Goal: Transaction & Acquisition: Purchase product/service

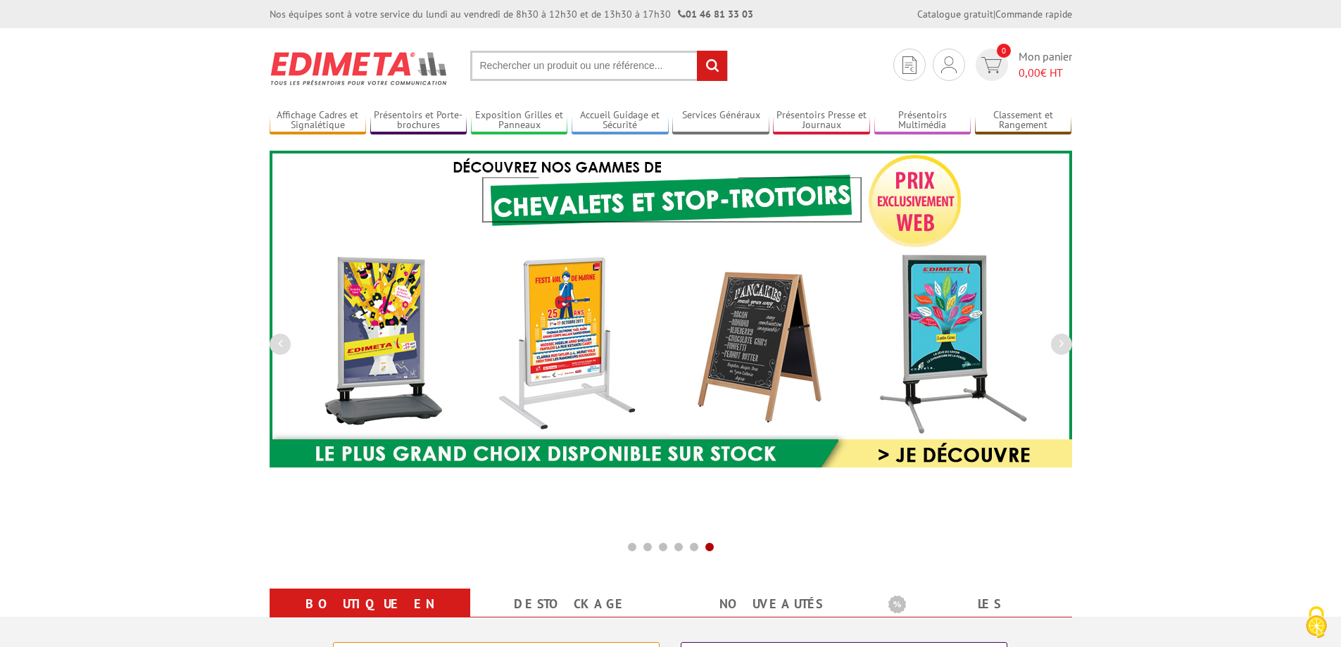
click at [501, 61] on input "text" at bounding box center [599, 66] width 258 height 30
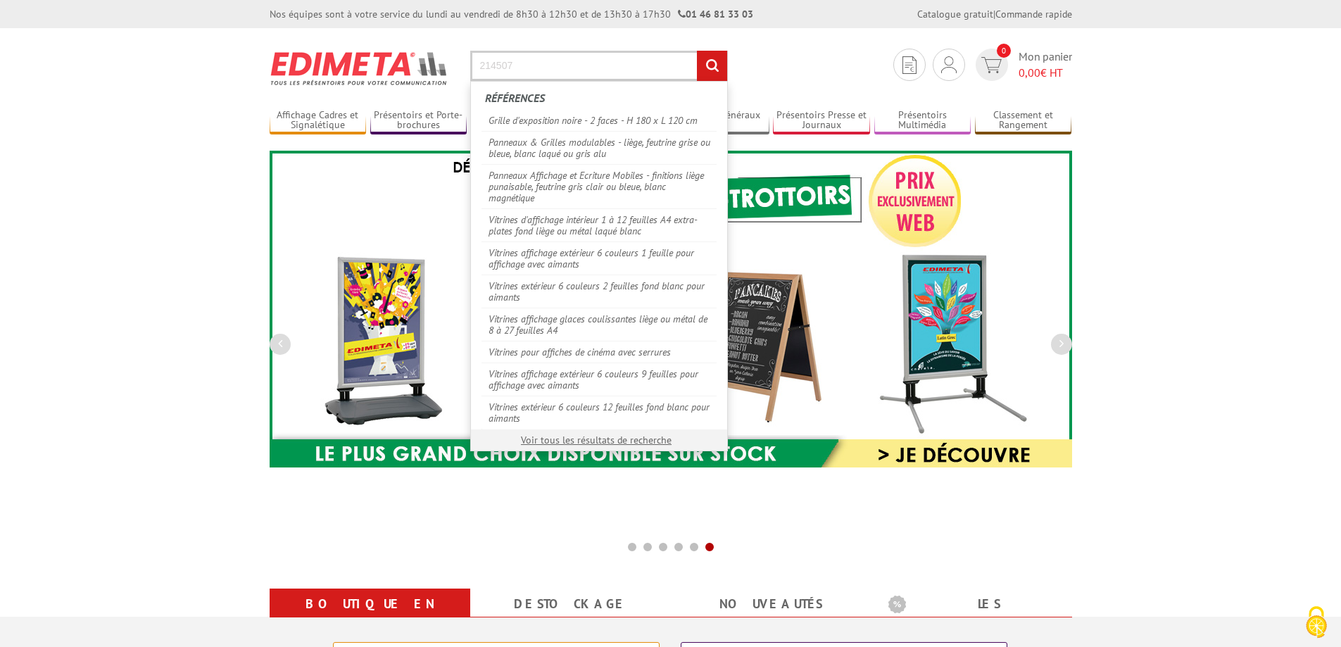
type input "214507"
click at [697, 51] on input "rechercher" at bounding box center [712, 66] width 30 height 30
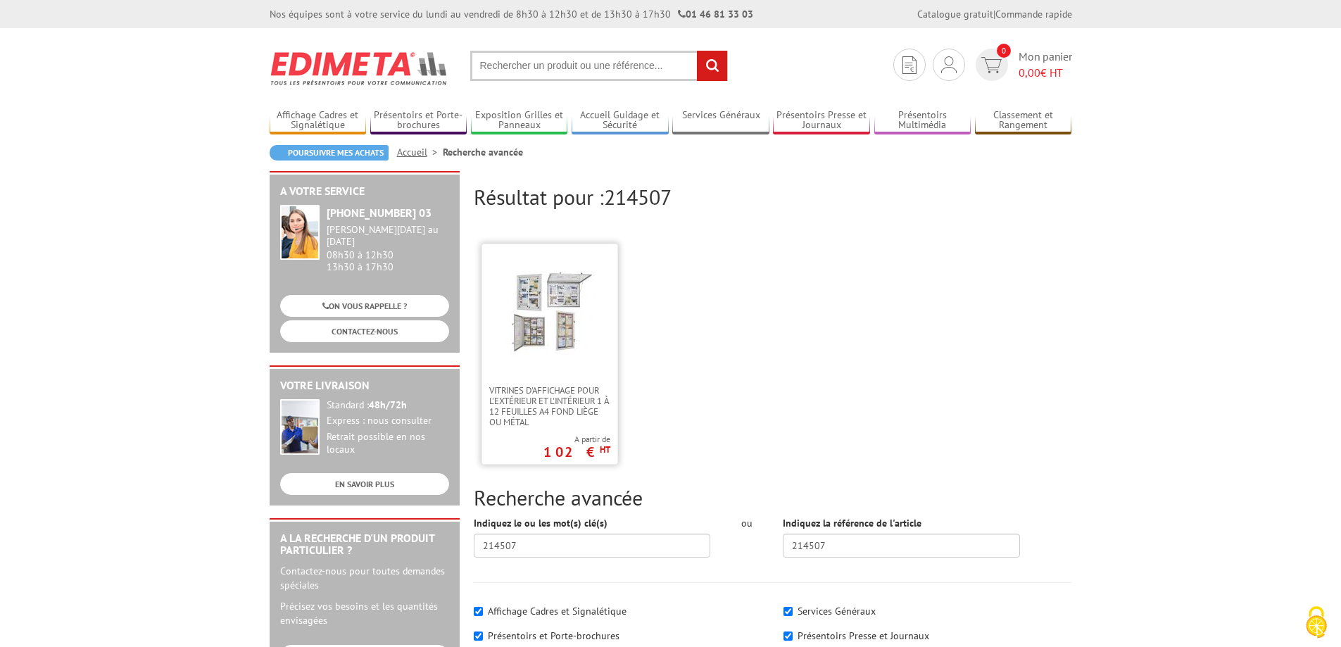
click at [554, 315] on img at bounding box center [550, 311] width 92 height 92
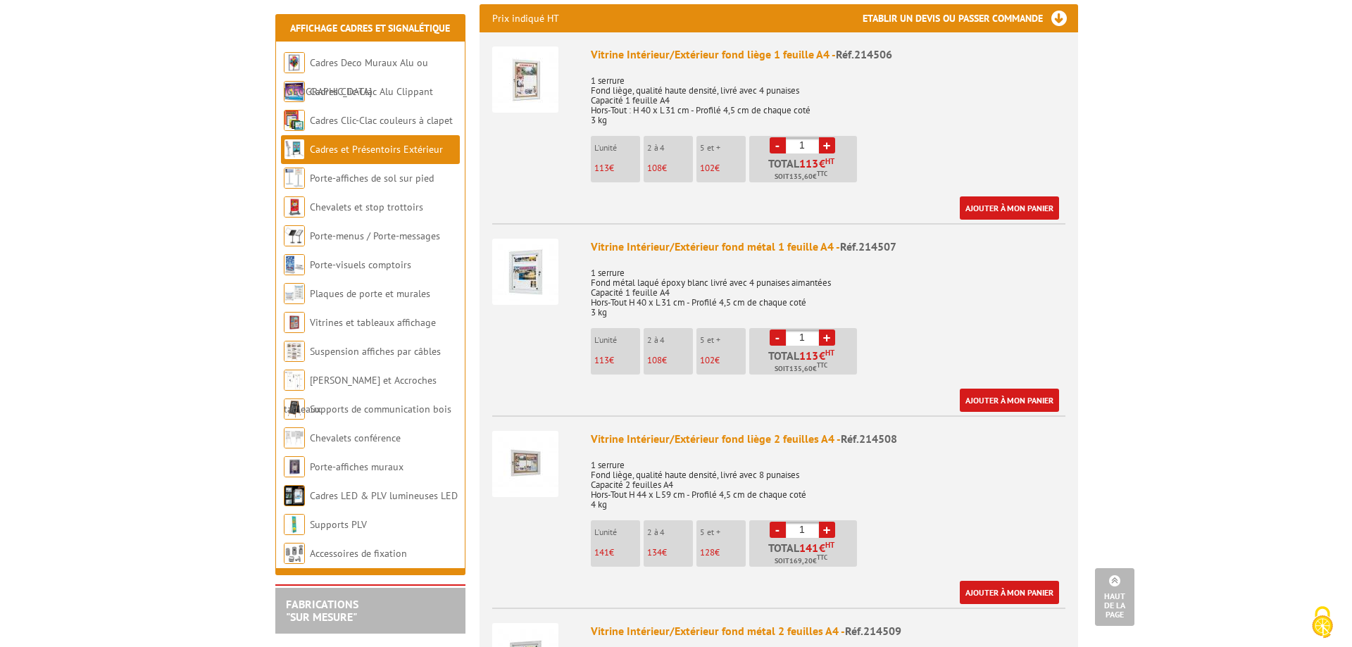
scroll to position [563, 0]
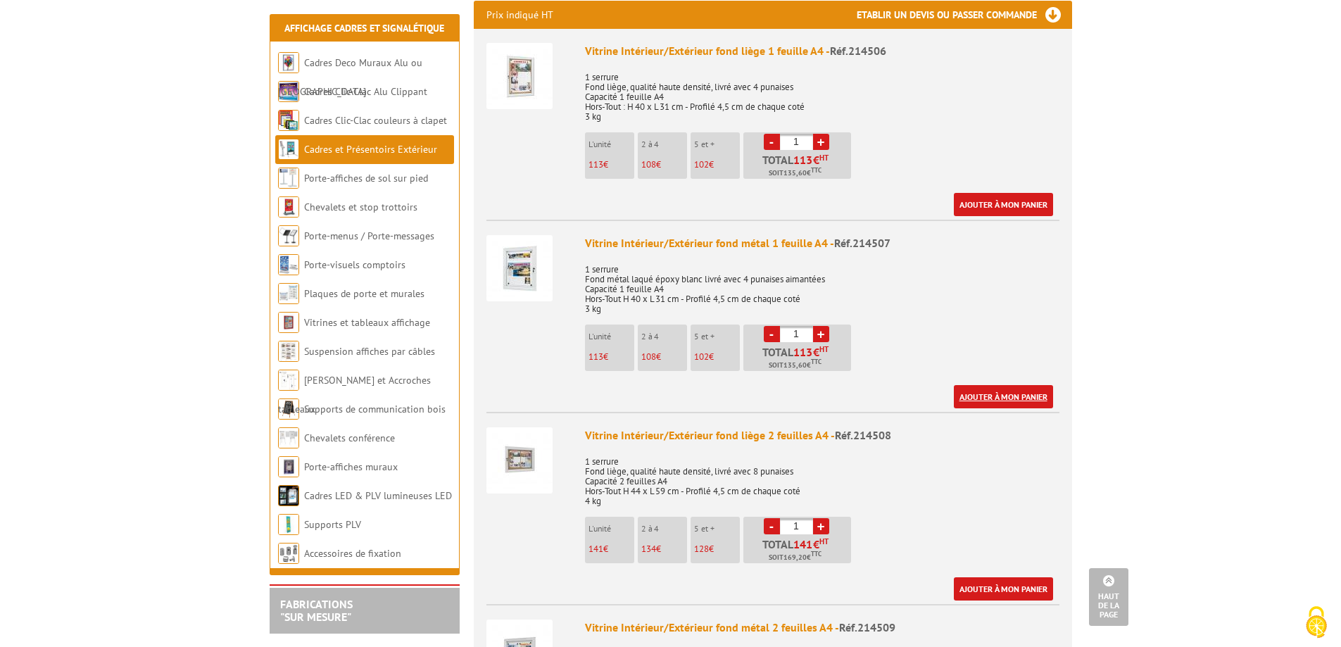
click at [1006, 385] on link "Ajouter à mon panier" at bounding box center [1003, 396] width 99 height 23
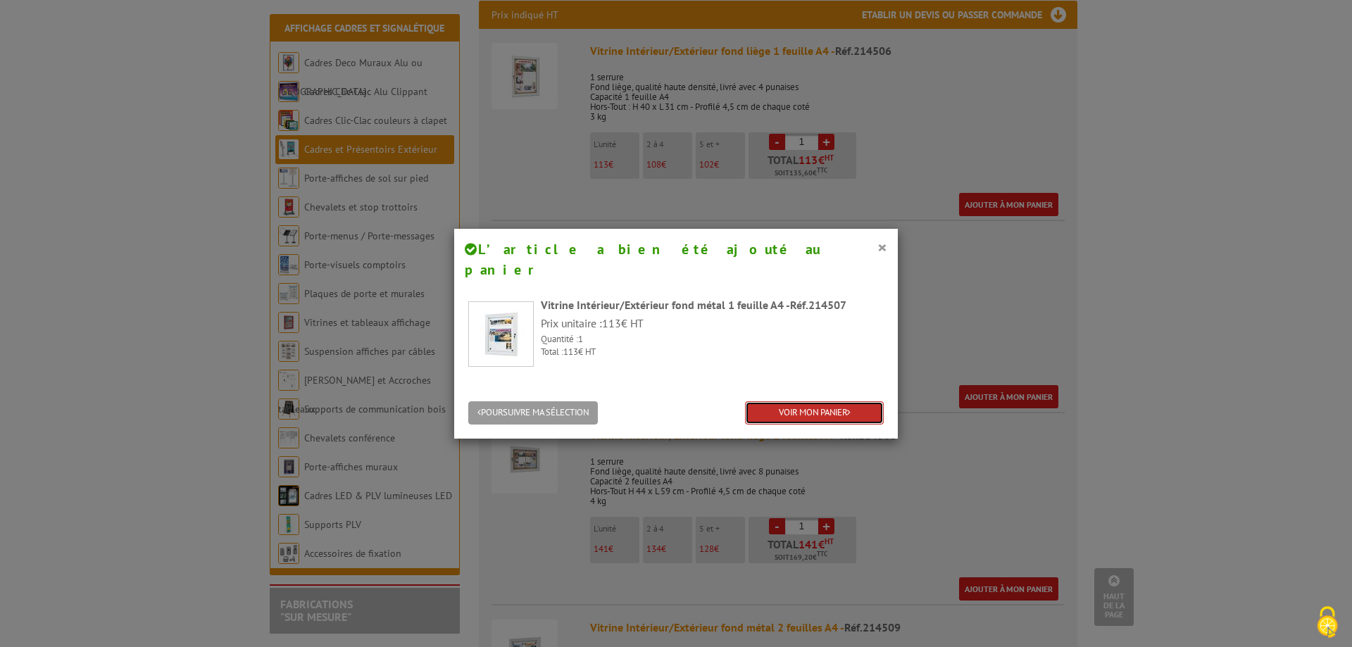
click at [824, 401] on link "VOIR MON PANIER" at bounding box center [814, 412] width 139 height 23
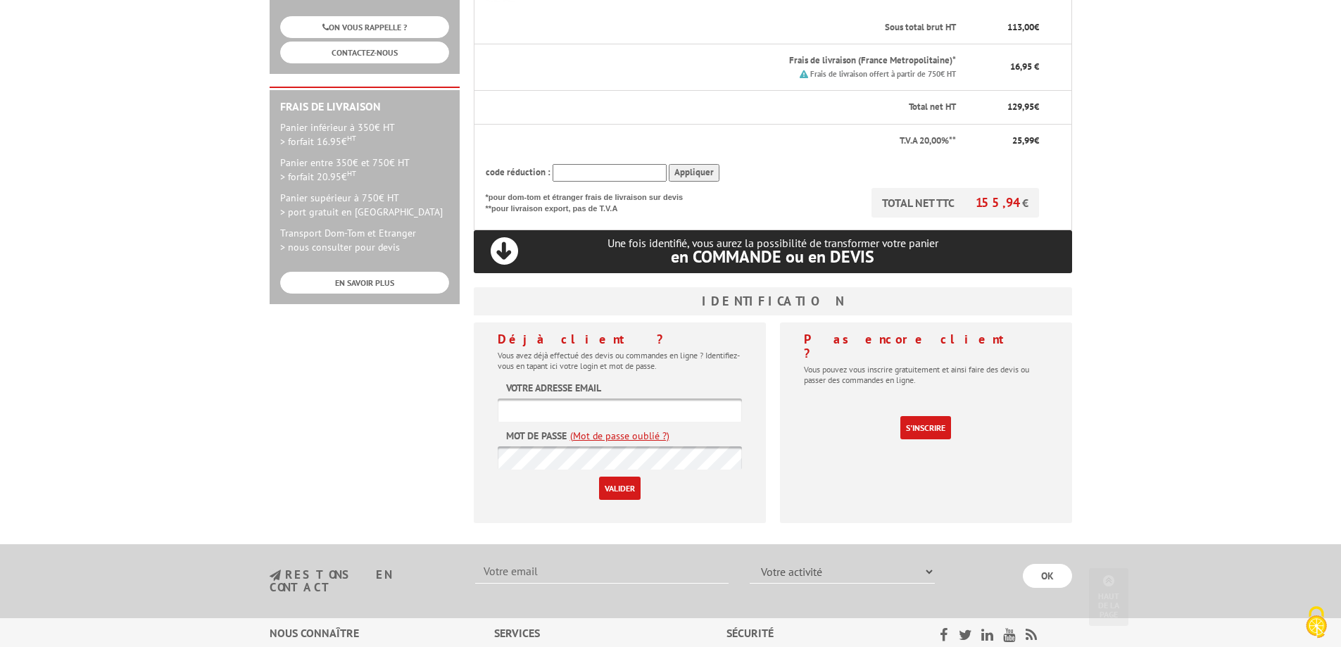
scroll to position [352, 0]
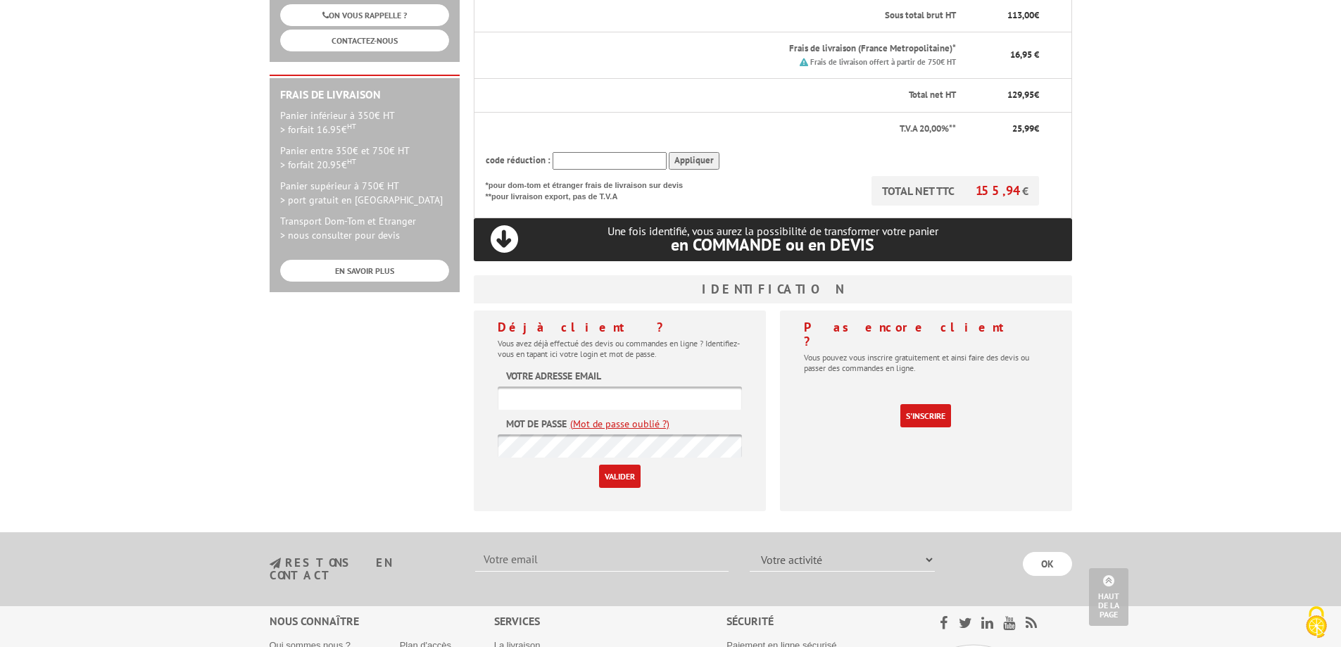
type input "secretariat@sodifalux.fr"
click at [622, 465] on input "Valider" at bounding box center [620, 476] width 42 height 23
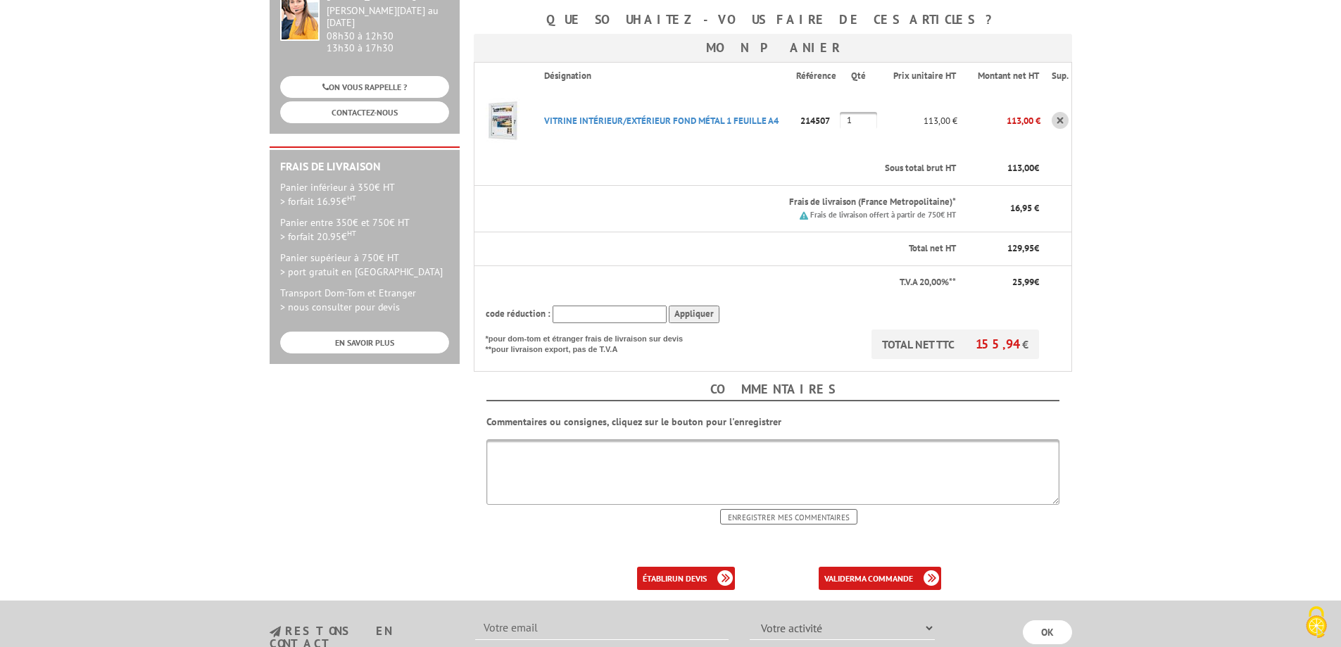
scroll to position [282, 0]
click at [853, 565] on link "valider ma commande" at bounding box center [880, 576] width 122 height 23
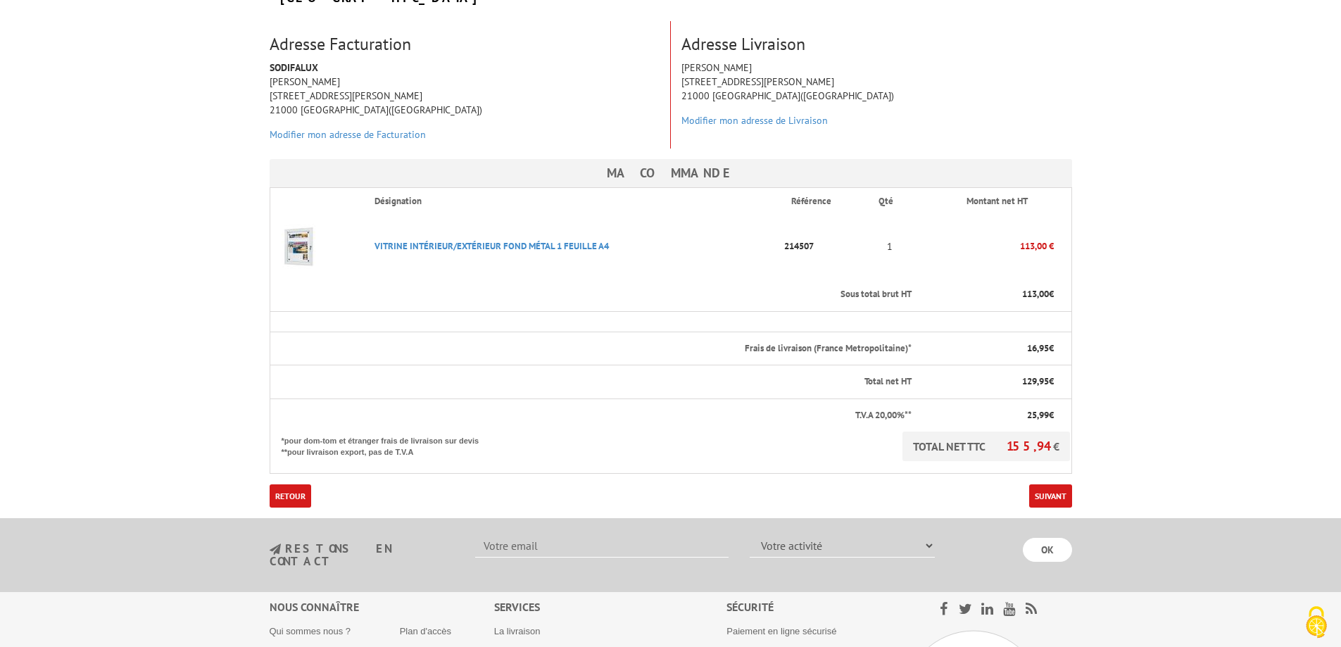
scroll to position [141, 0]
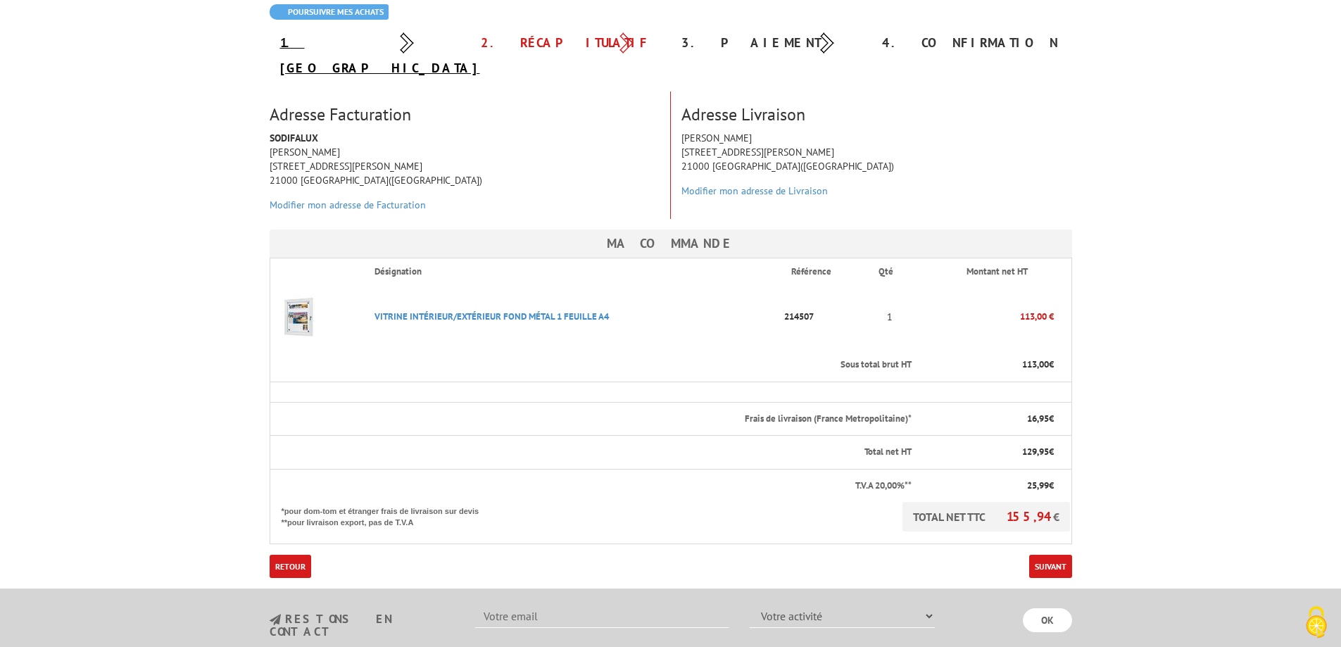
click at [312, 42] on link "1. [GEOGRAPHIC_DATA]" at bounding box center [380, 55] width 200 height 42
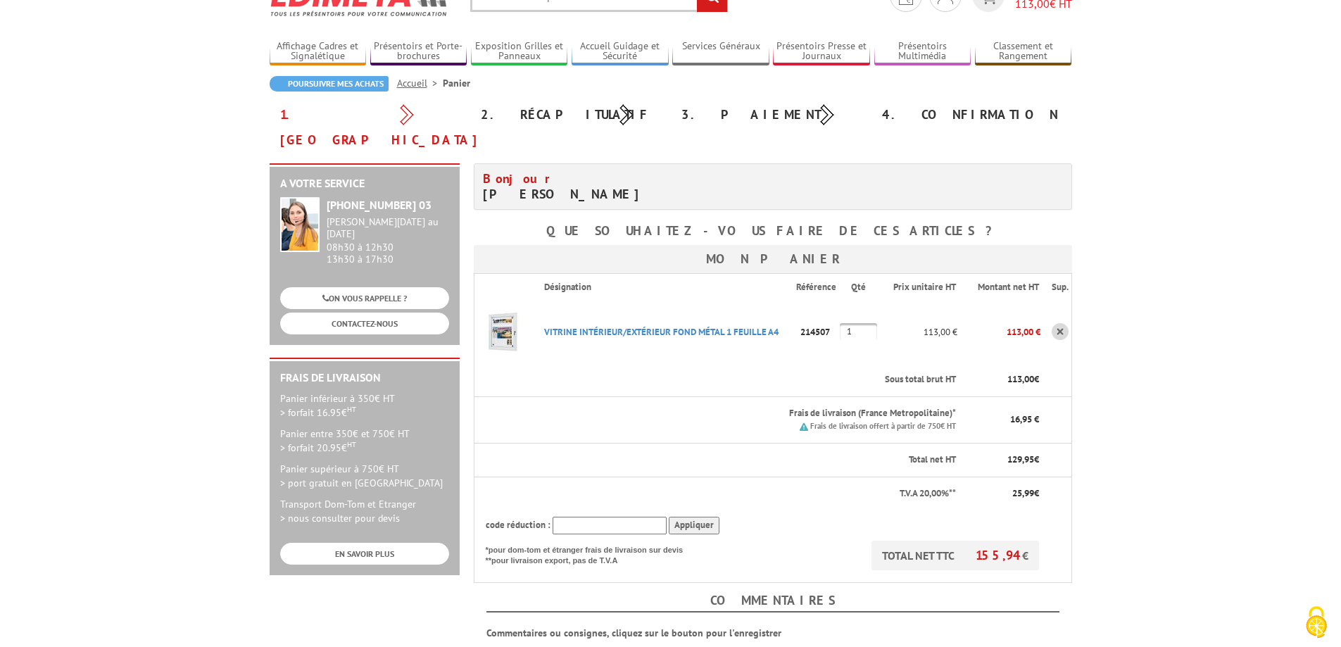
scroll to position [211, 0]
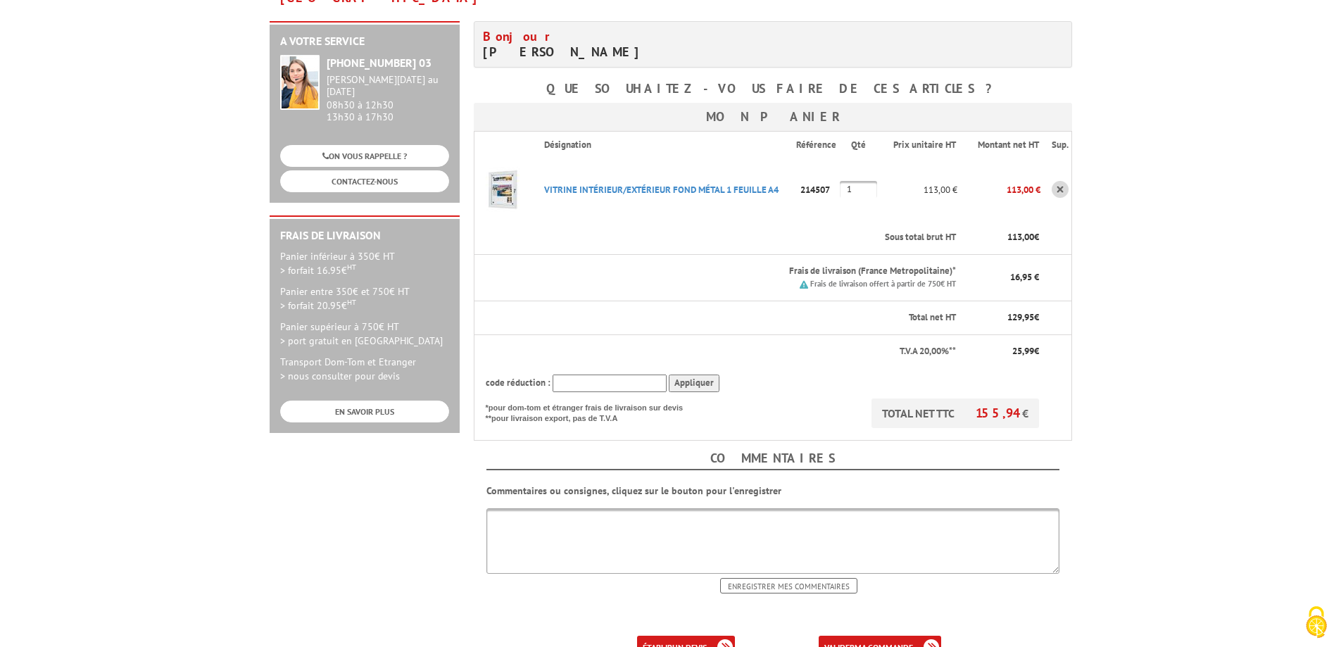
click at [915, 636] on link "valider ma commande" at bounding box center [880, 647] width 122 height 23
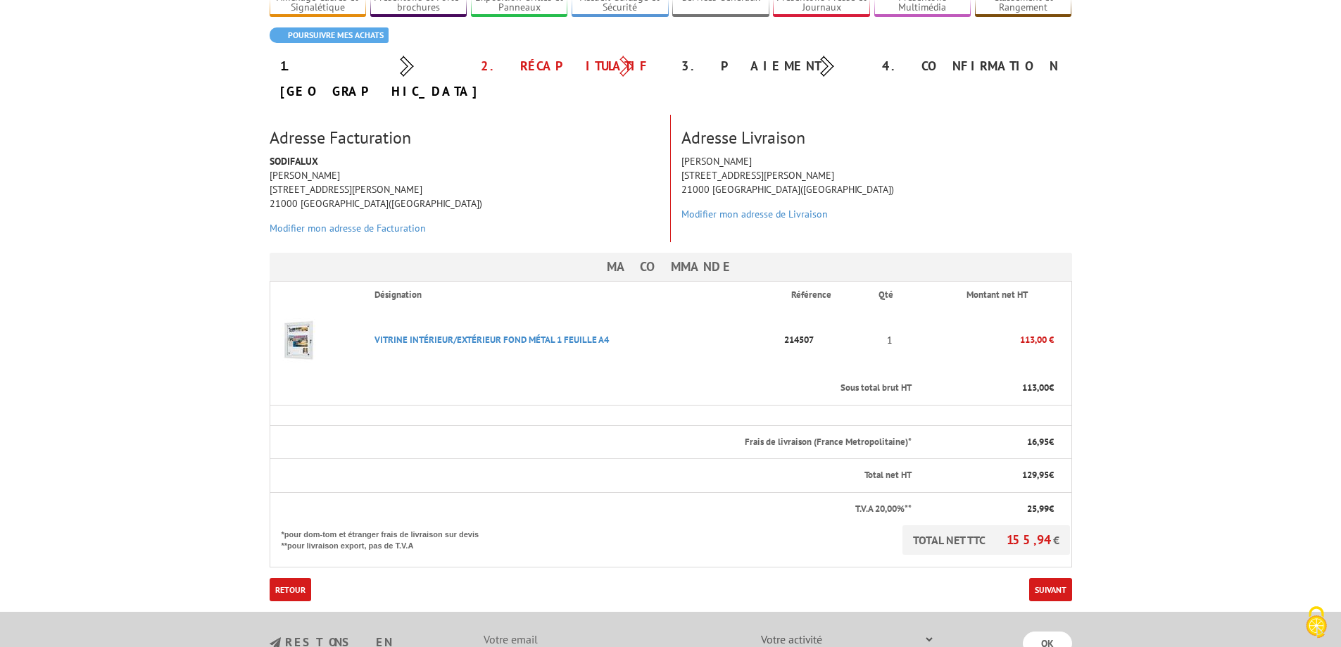
scroll to position [141, 0]
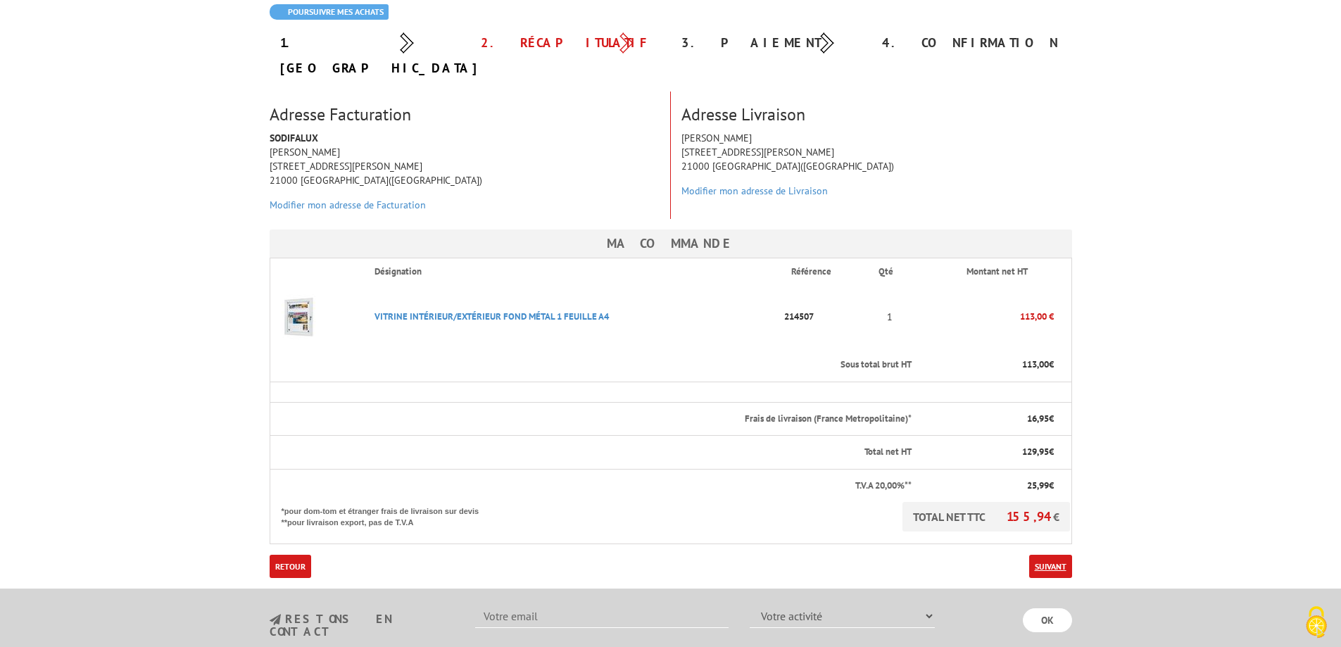
click at [1041, 555] on link "Suivant" at bounding box center [1050, 566] width 43 height 23
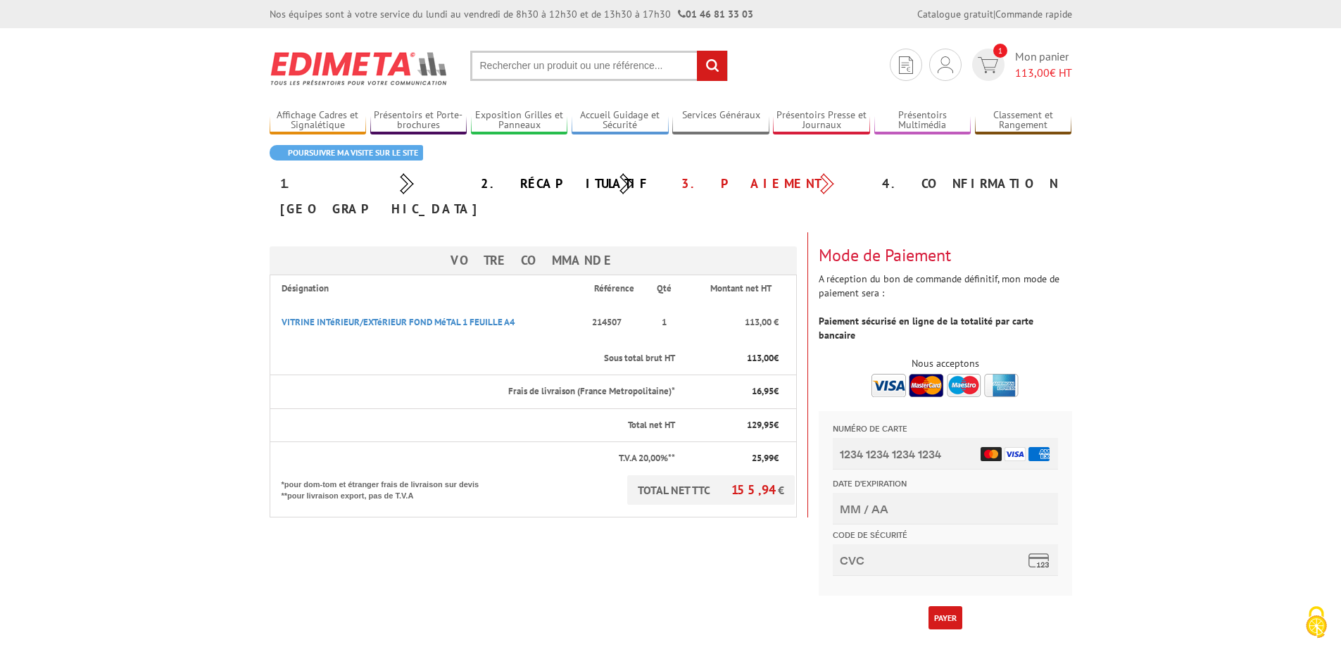
click at [948, 644] on link "Changer mon mode de paiement" at bounding box center [945, 650] width 139 height 13
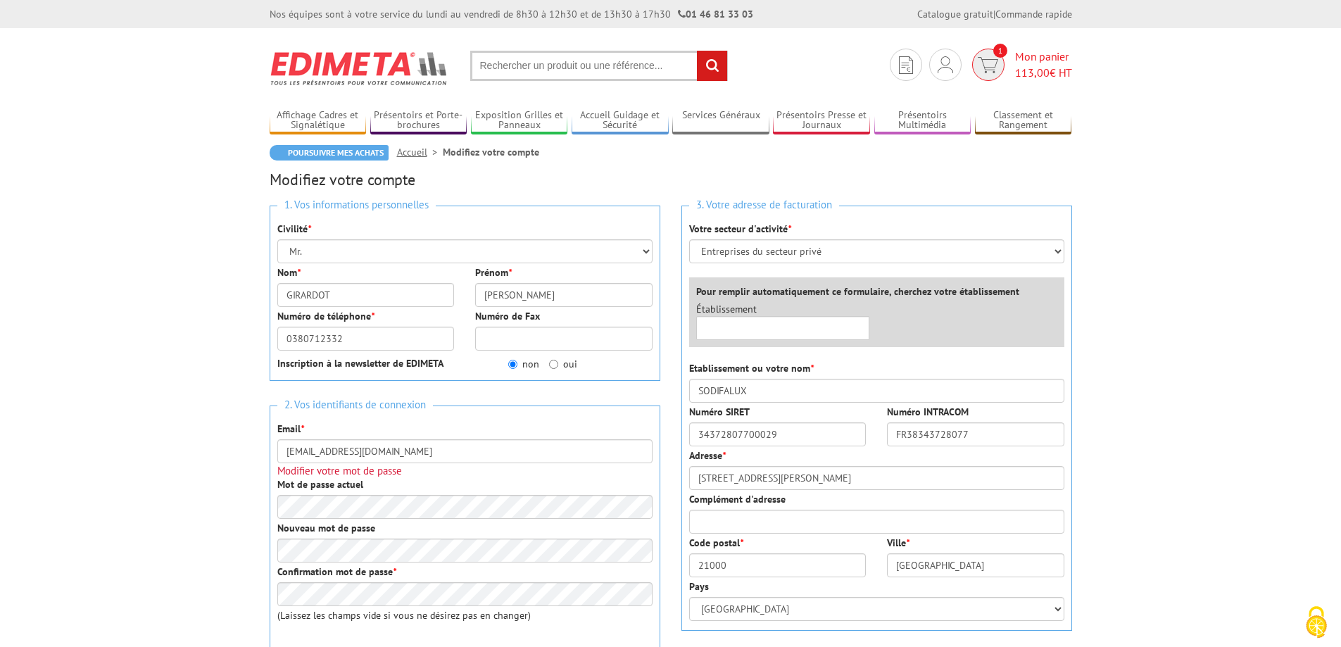
click at [991, 68] on img at bounding box center [988, 65] width 20 height 16
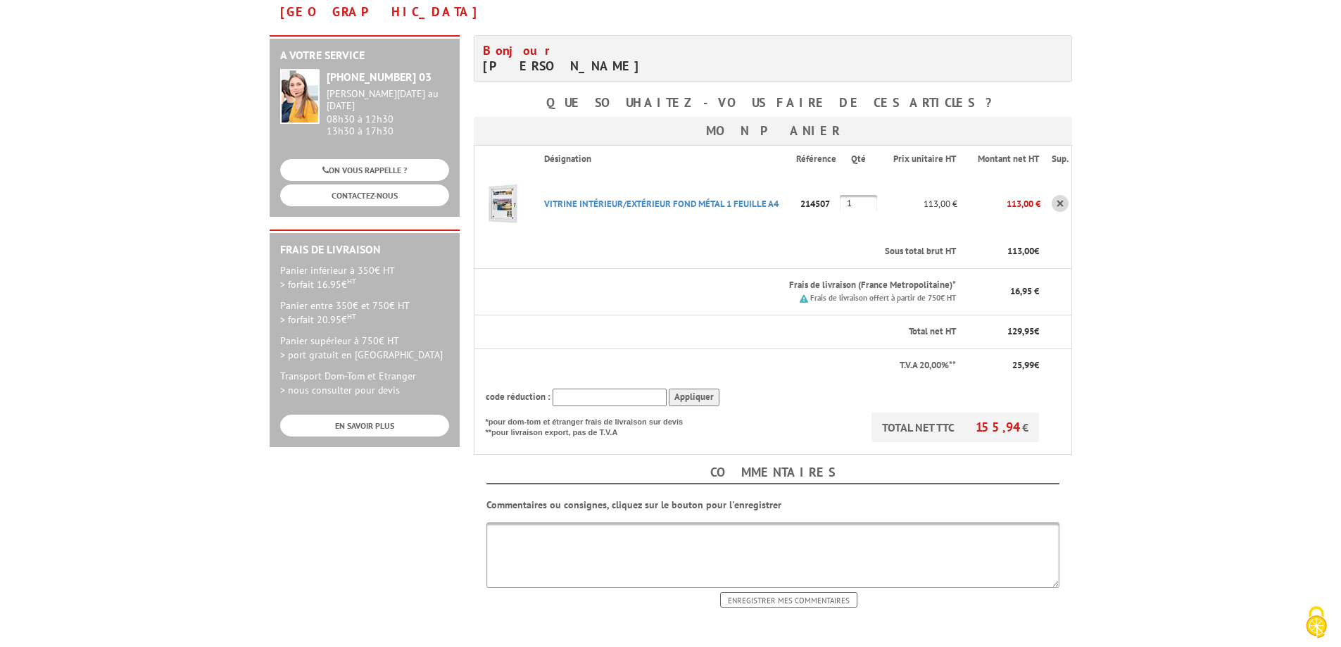
scroll to position [211, 0]
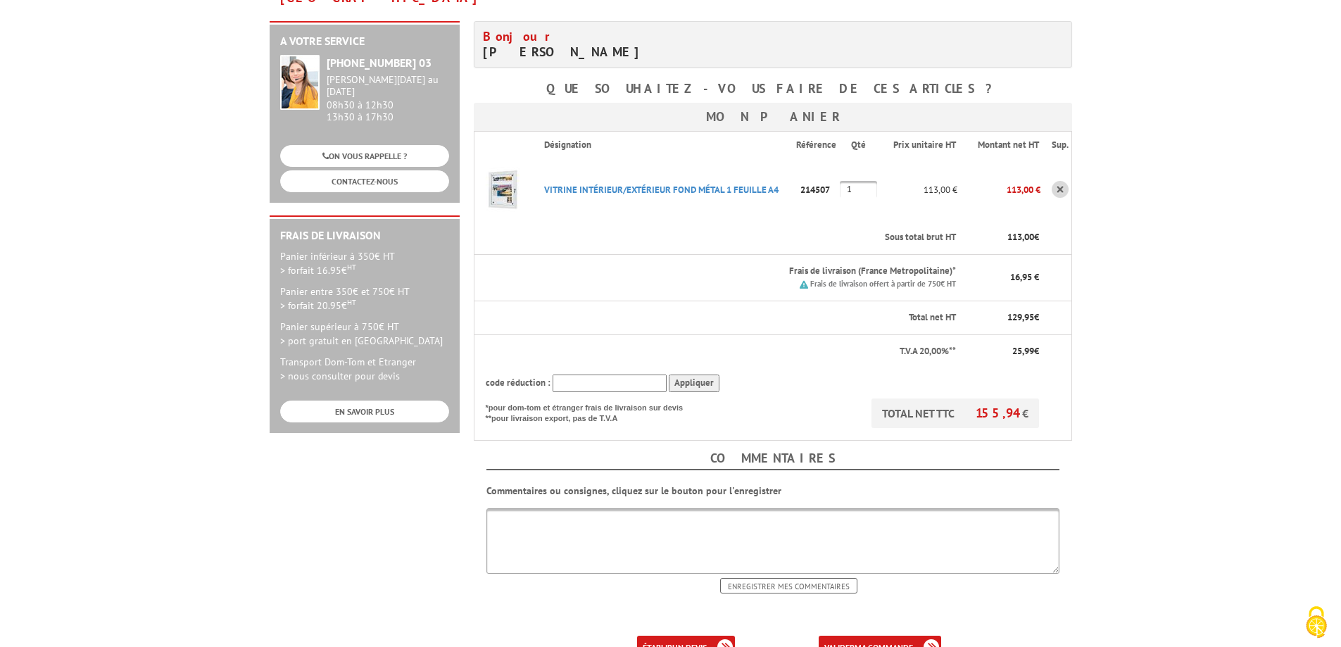
click at [872, 642] on b "ma commande" at bounding box center [884, 647] width 58 height 11
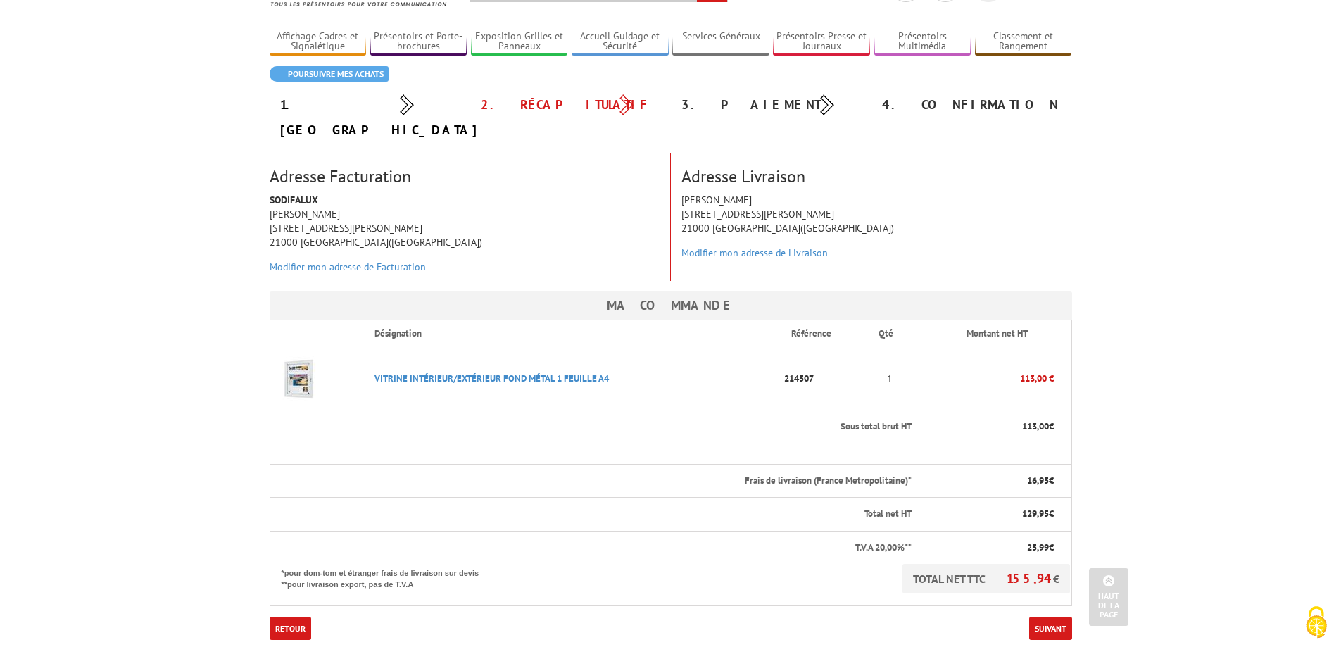
scroll to position [70, 0]
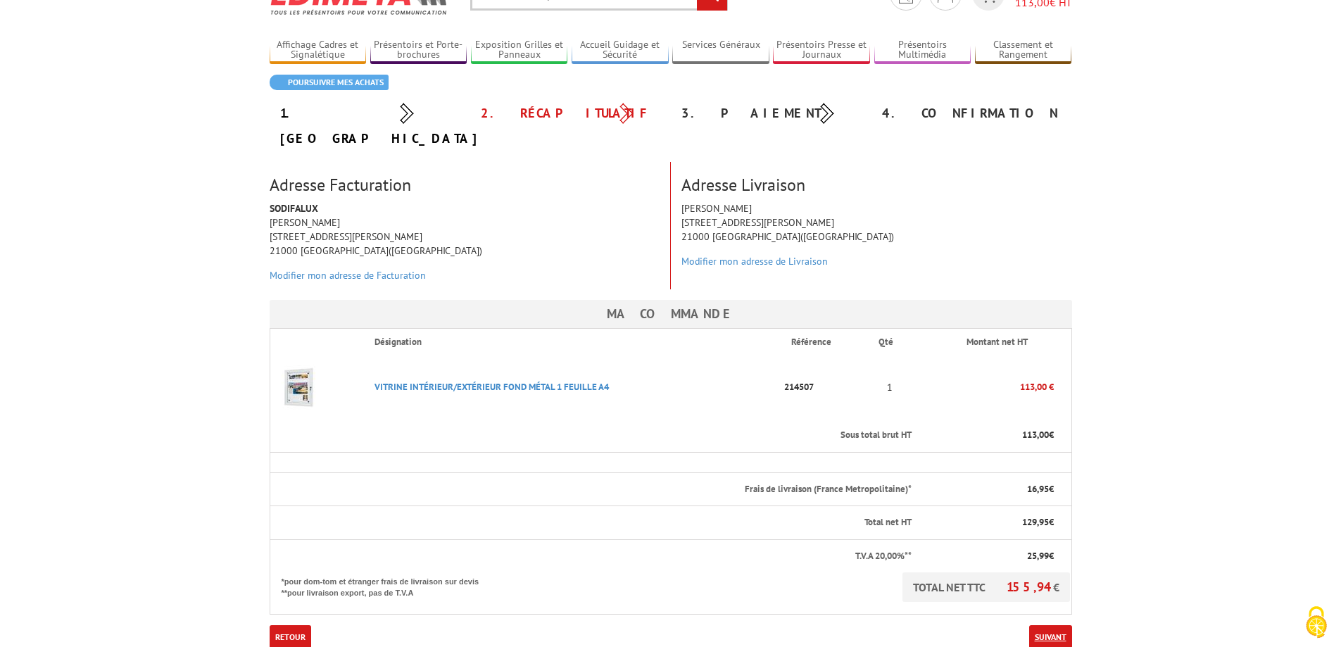
click at [1047, 625] on link "Suivant" at bounding box center [1050, 636] width 43 height 23
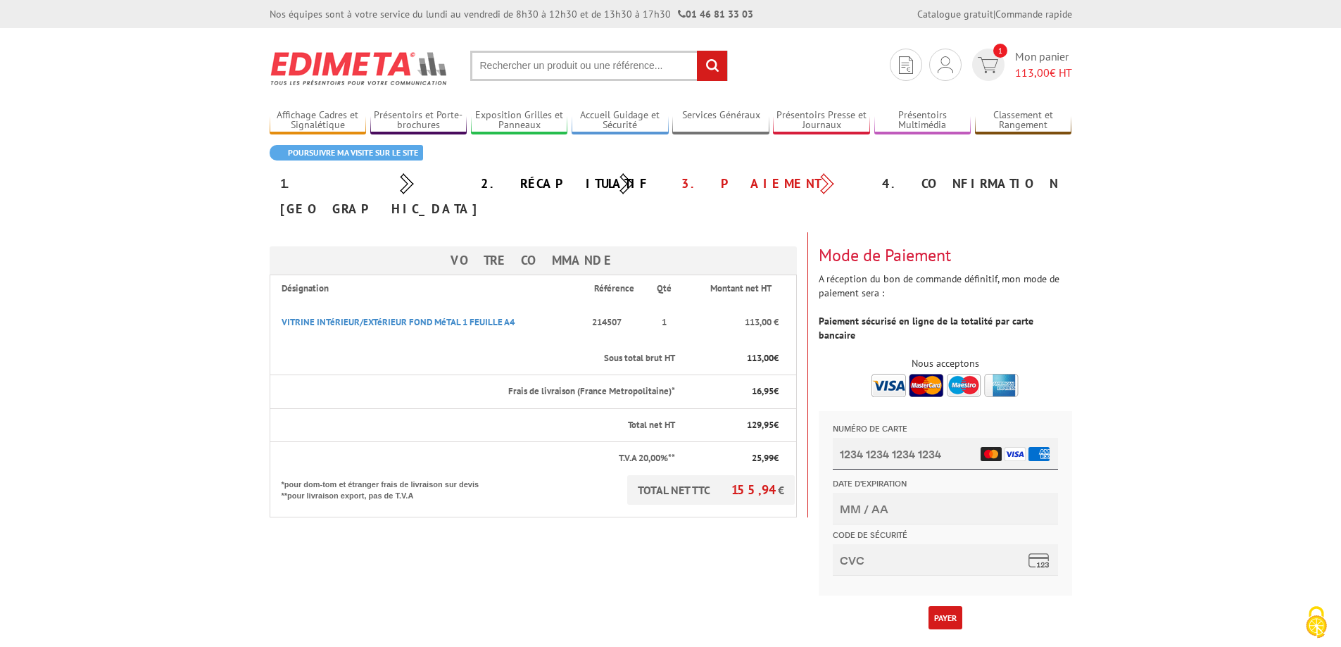
click at [905, 454] on input "Numéro de carte" at bounding box center [944, 454] width 225 height 32
type input "[CREDIT_CARD_NUMBER]"
click at [898, 509] on input "Date d'expiration" at bounding box center [944, 509] width 225 height 32
type input "03/26"
click at [859, 566] on input "Code de sécurité" at bounding box center [944, 560] width 225 height 32
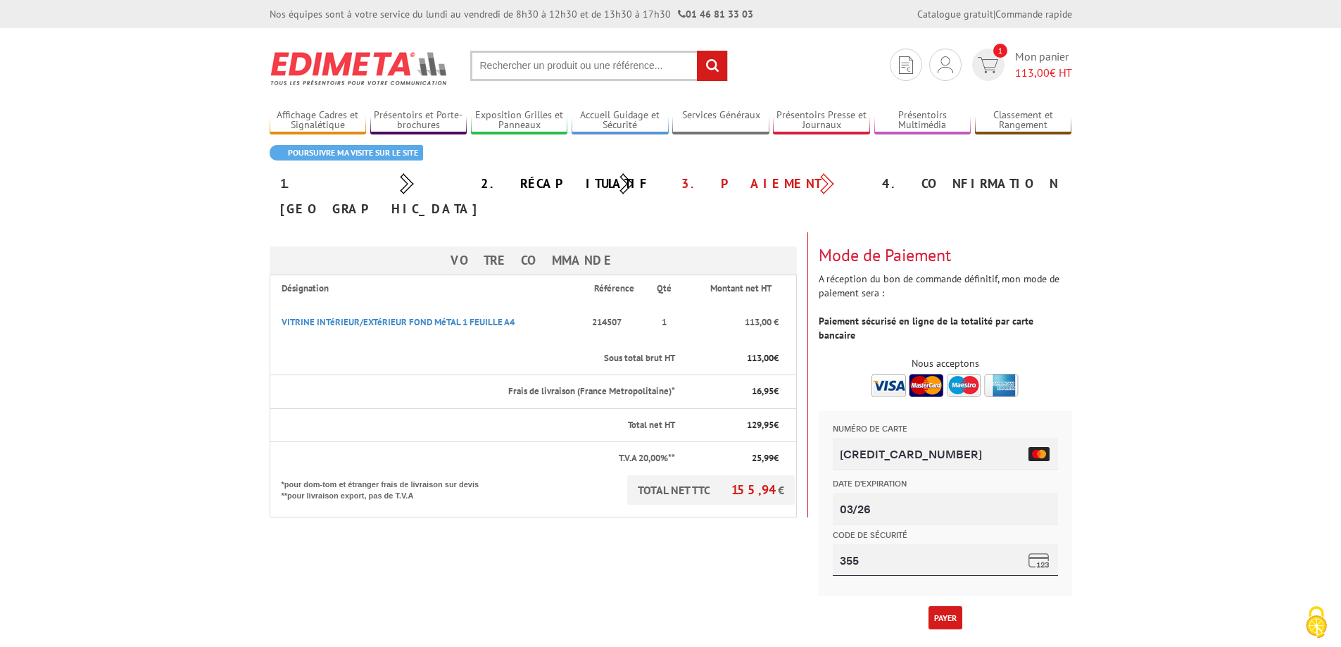
type input "355"
click at [955, 606] on button "Payer" at bounding box center [946, 617] width 34 height 23
